Goal: Task Accomplishment & Management: Use online tool/utility

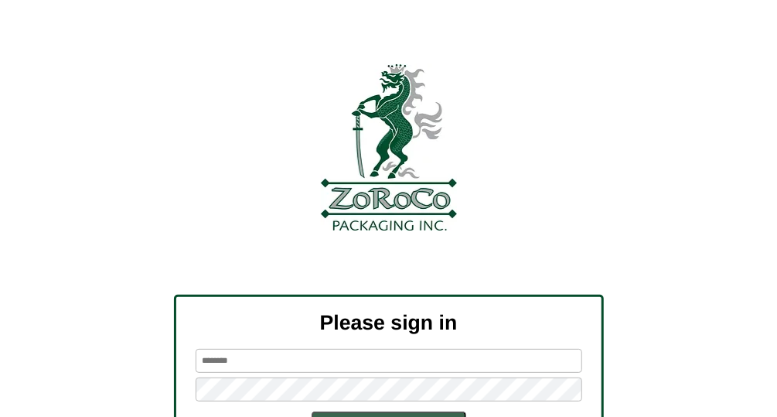
scroll to position [144, 0]
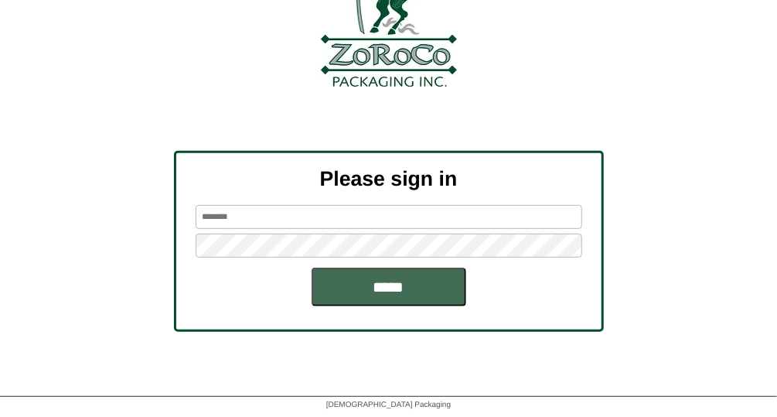
type input "*******"
click at [381, 298] on input "*****" at bounding box center [389, 286] width 155 height 39
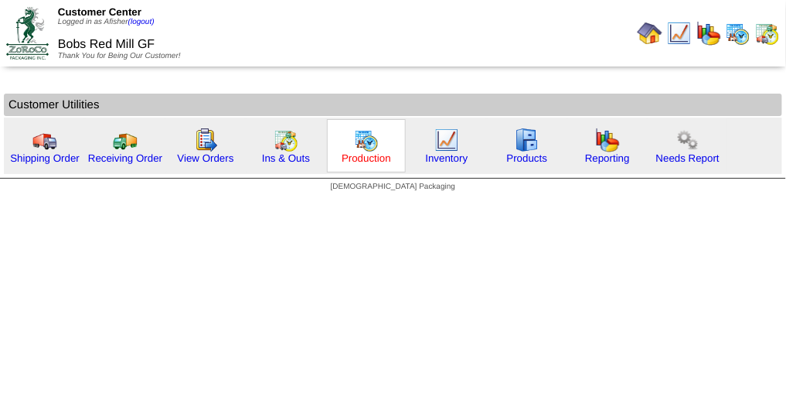
click at [363, 155] on link "Production" at bounding box center [366, 158] width 49 height 12
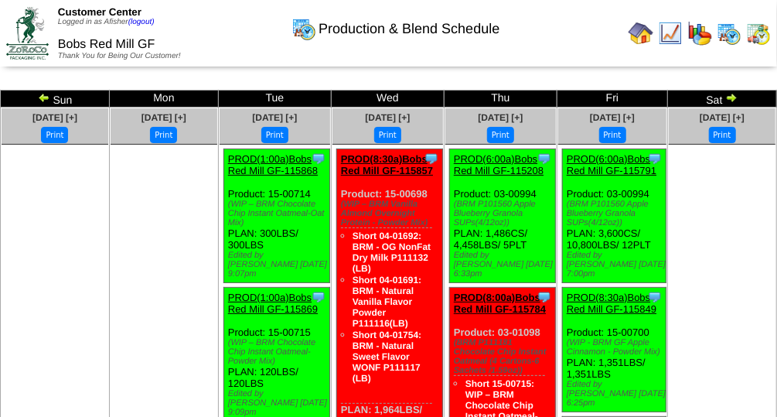
click at [647, 31] on img at bounding box center [640, 33] width 25 height 25
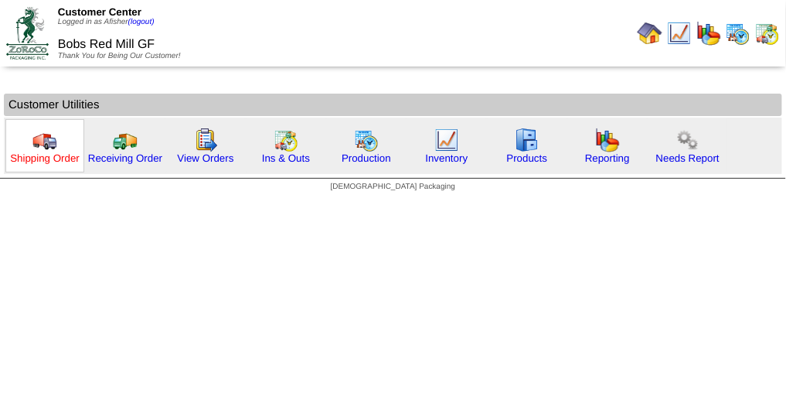
click at [66, 161] on link "Shipping Order" at bounding box center [45, 158] width 70 height 12
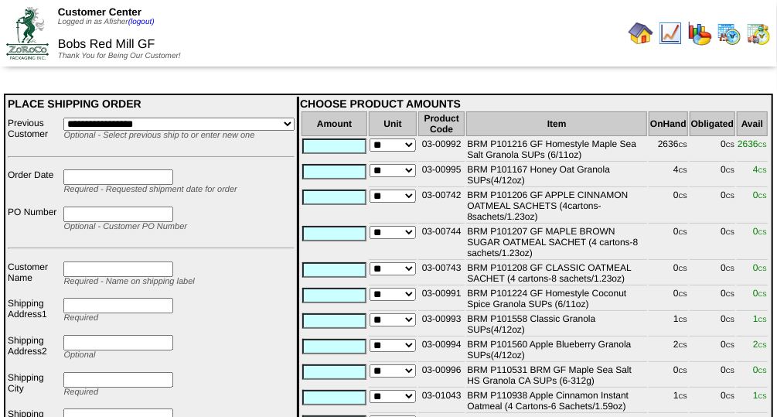
drag, startPoint x: 0, startPoint y: 0, endPoint x: 290, endPoint y: 205, distance: 354.9
click at [290, 206] on td "Optional - Customer PO Number" at bounding box center [179, 224] width 233 height 36
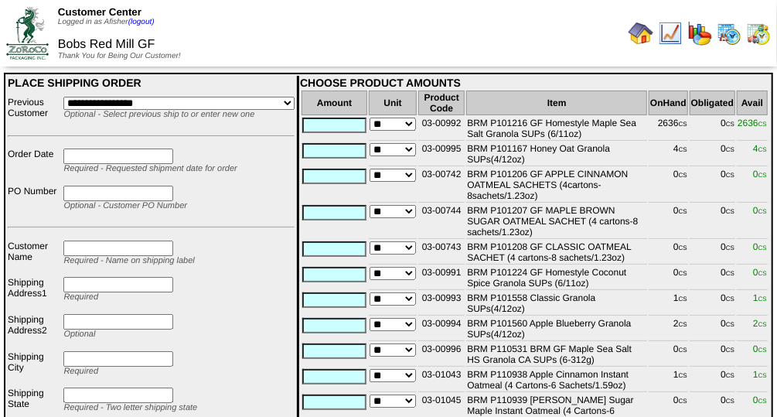
scroll to position [20, 0]
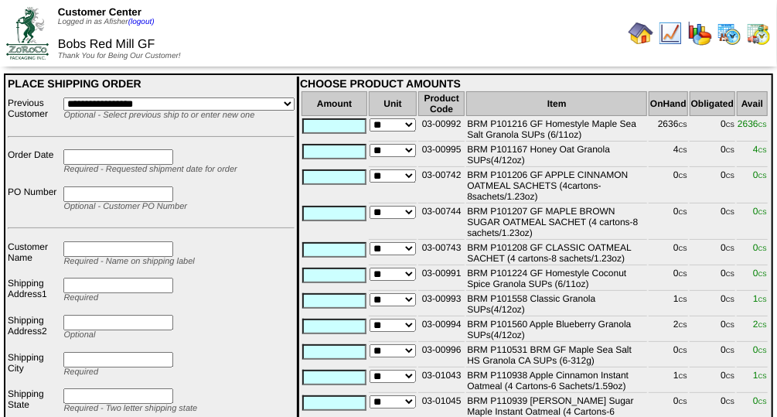
click at [313, 246] on input "text" at bounding box center [334, 249] width 64 height 15
click at [287, 240] on td "Required - Name on shipping label" at bounding box center [179, 258] width 233 height 36
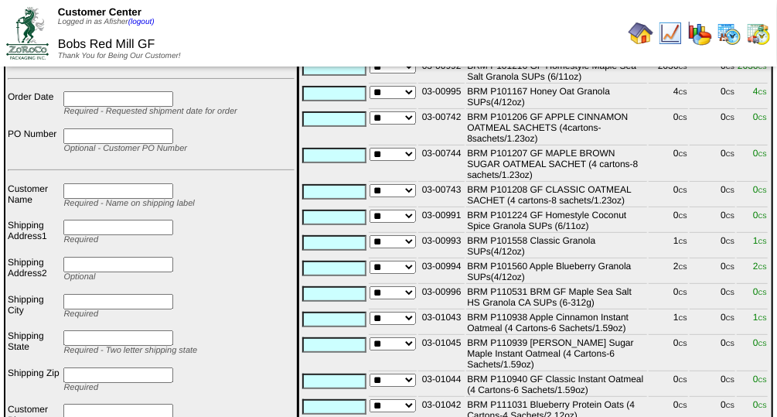
scroll to position [79, 0]
click at [637, 41] on img at bounding box center [640, 33] width 25 height 25
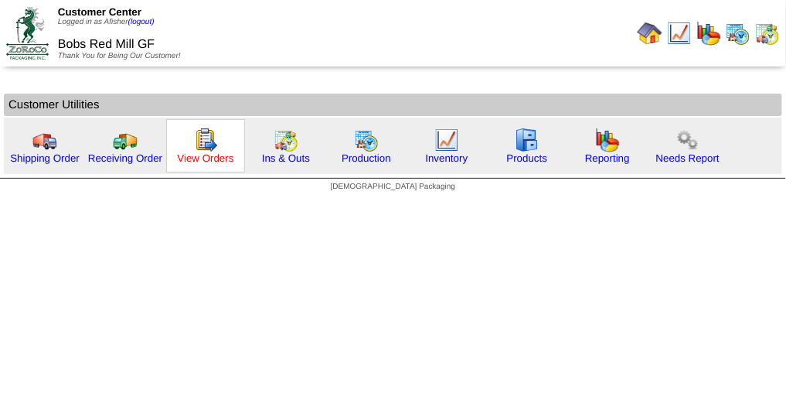
click at [210, 155] on link "View Orders" at bounding box center [205, 158] width 56 height 12
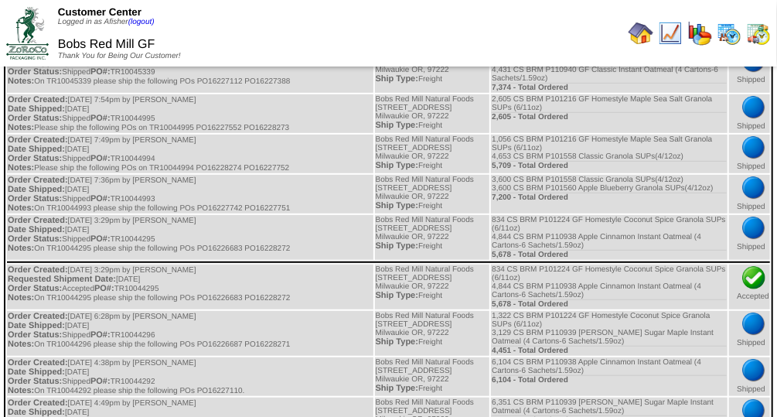
scroll to position [298, 0]
